Goal: Task Accomplishment & Management: Use online tool/utility

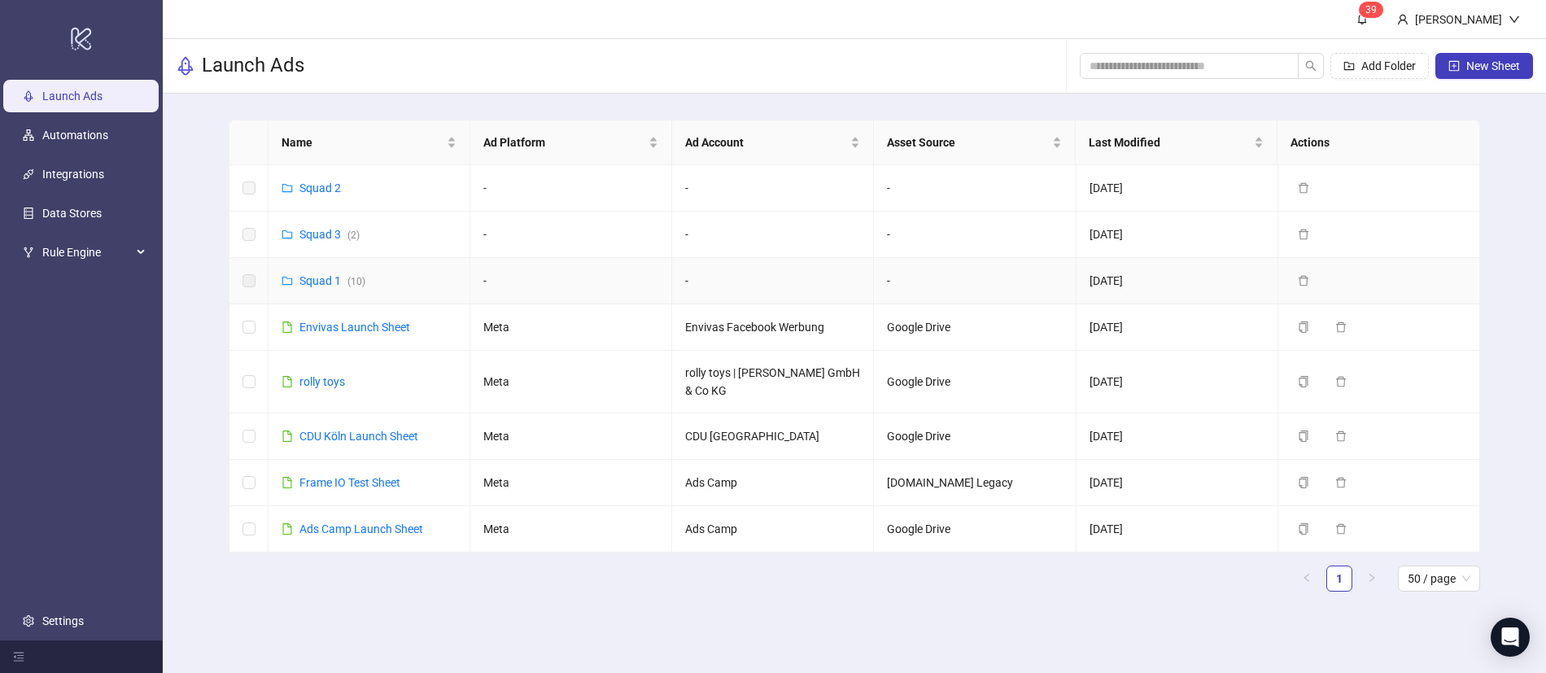
click at [284, 279] on icon "folder" at bounding box center [287, 280] width 11 height 11
click at [304, 282] on link "Squad 1 ( 10 )" at bounding box center [333, 280] width 66 height 13
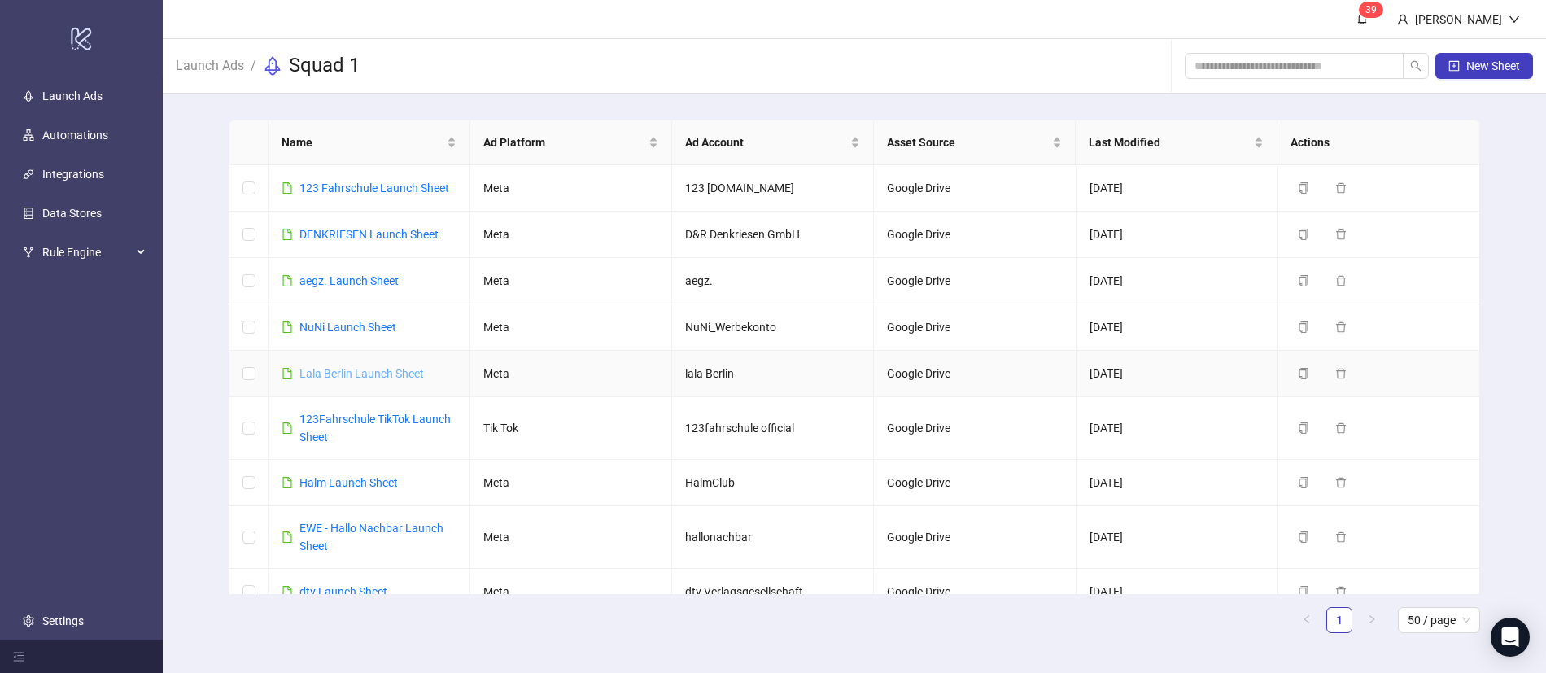
click at [351, 371] on link "Lala Berlin Launch Sheet" at bounding box center [362, 373] width 125 height 13
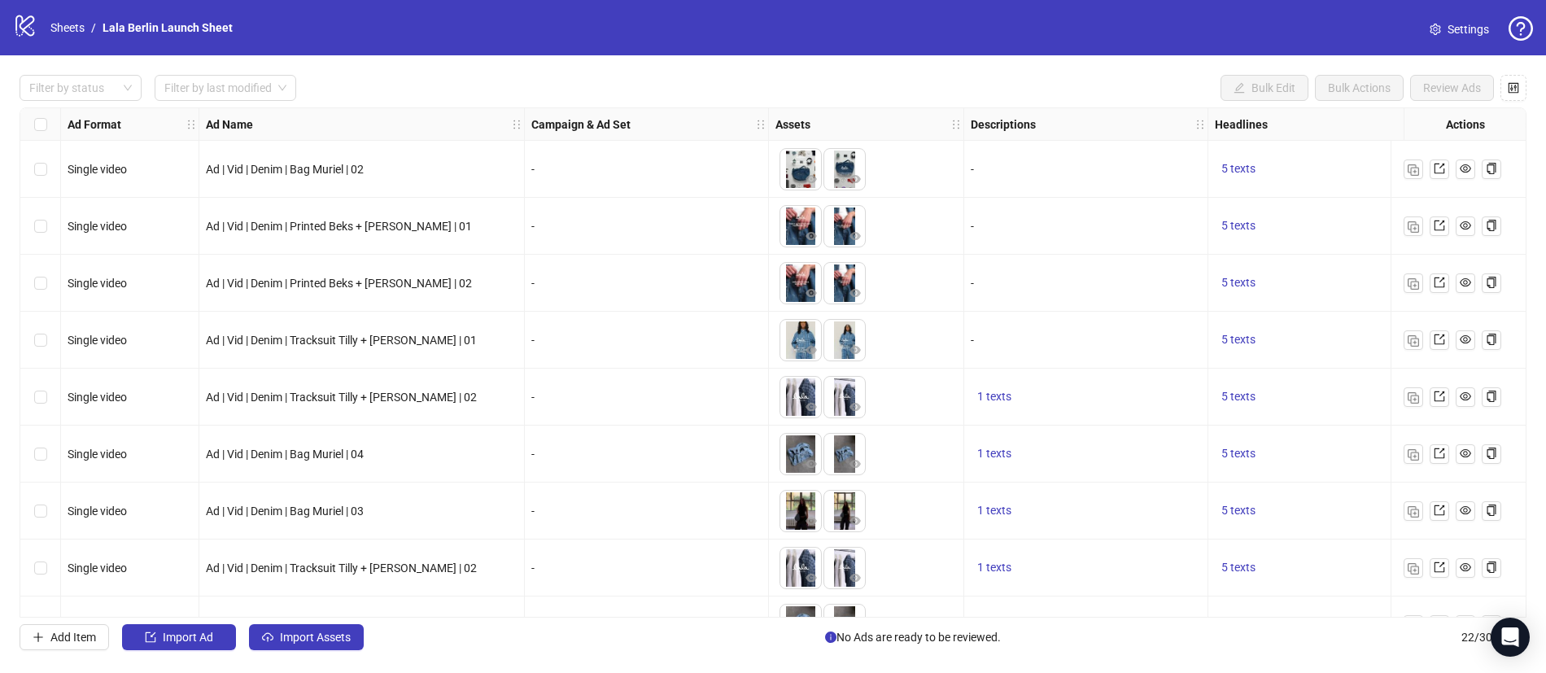
scroll to position [784, 0]
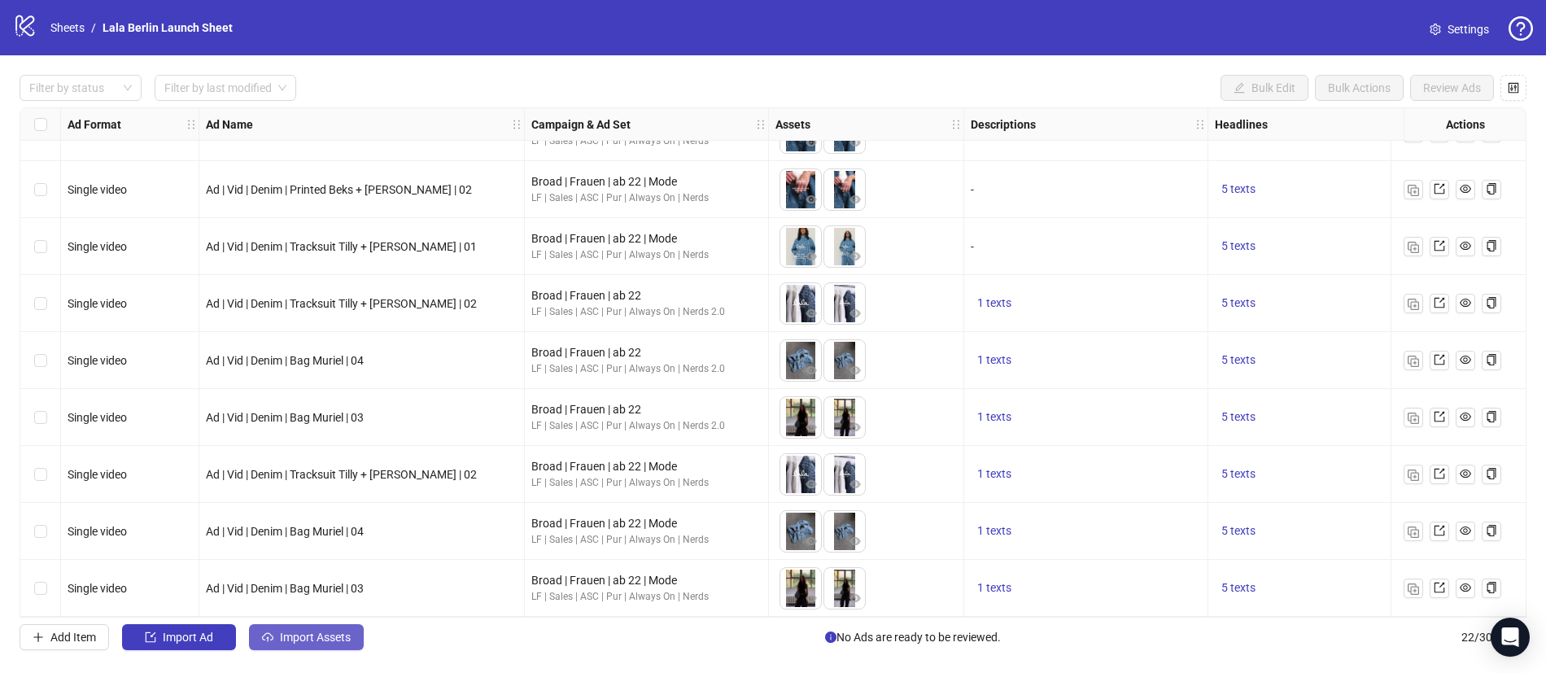
click at [321, 638] on span "Import Assets" at bounding box center [315, 637] width 71 height 13
